Goal: Task Accomplishment & Management: Use online tool/utility

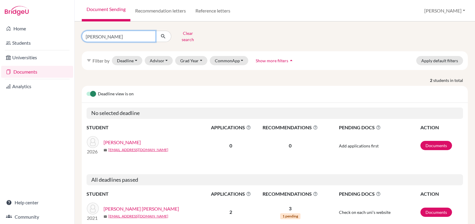
drag, startPoint x: 105, startPoint y: 33, endPoint x: 78, endPoint y: 35, distance: 26.6
click at [78, 35] on div "guillen Clear search" at bounding box center [143, 37] width 132 height 16
type input "rivera"
click at [163, 33] on icon "submit" at bounding box center [163, 36] width 6 height 6
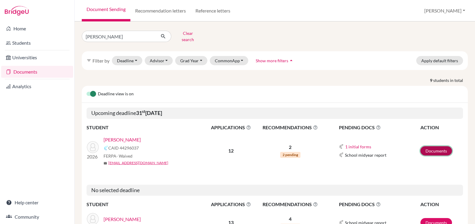
click at [424, 146] on link "Documents" at bounding box center [436, 150] width 32 height 9
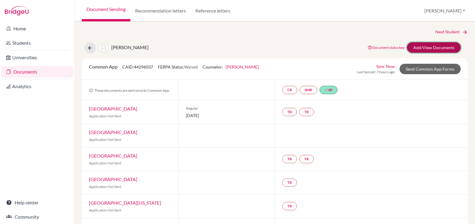
click at [418, 48] on link "Add/View Documents" at bounding box center [434, 47] width 54 height 10
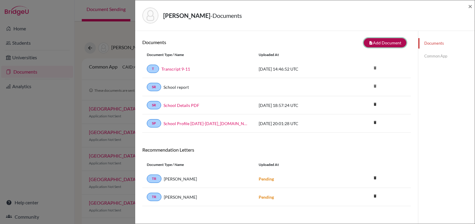
click at [384, 41] on button "note_add Add Document" at bounding box center [385, 42] width 43 height 9
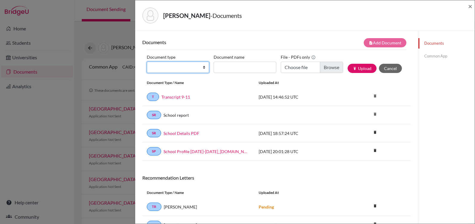
click at [184, 66] on select "Change explanation for Common App reports Counselor recommendation Internationa…" at bounding box center [178, 67] width 62 height 11
select select "4"
click at [147, 62] on select "Change explanation for Common App reports Counselor recommendation Internationa…" at bounding box center [178, 67] width 62 height 11
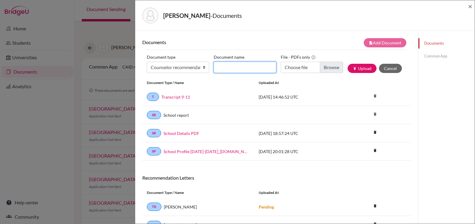
click at [225, 65] on input "Document name" at bounding box center [245, 67] width 62 height 11
type input "Rec Ms. Aviles"
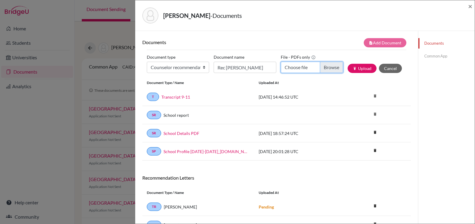
click at [325, 65] on input "Choose file" at bounding box center [312, 67] width 62 height 11
type input "C:\fakepath\Rec Olivia Rivera.docx.pdf"
click at [356, 67] on button "publish Upload" at bounding box center [361, 68] width 29 height 9
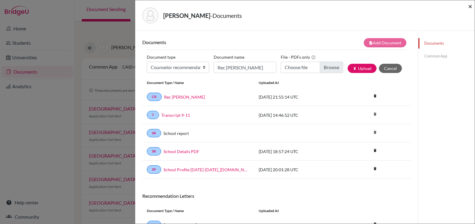
click at [470, 5] on span "×" at bounding box center [470, 6] width 4 height 9
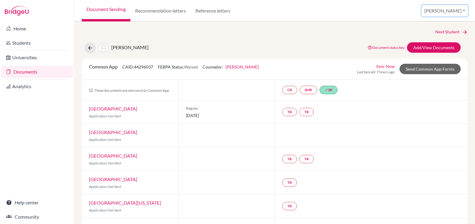
click at [463, 9] on button "Yolanda" at bounding box center [444, 10] width 46 height 11
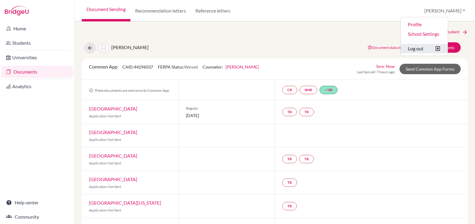
click at [433, 48] on button "Log out" at bounding box center [424, 49] width 47 height 10
